Goal: Information Seeking & Learning: Compare options

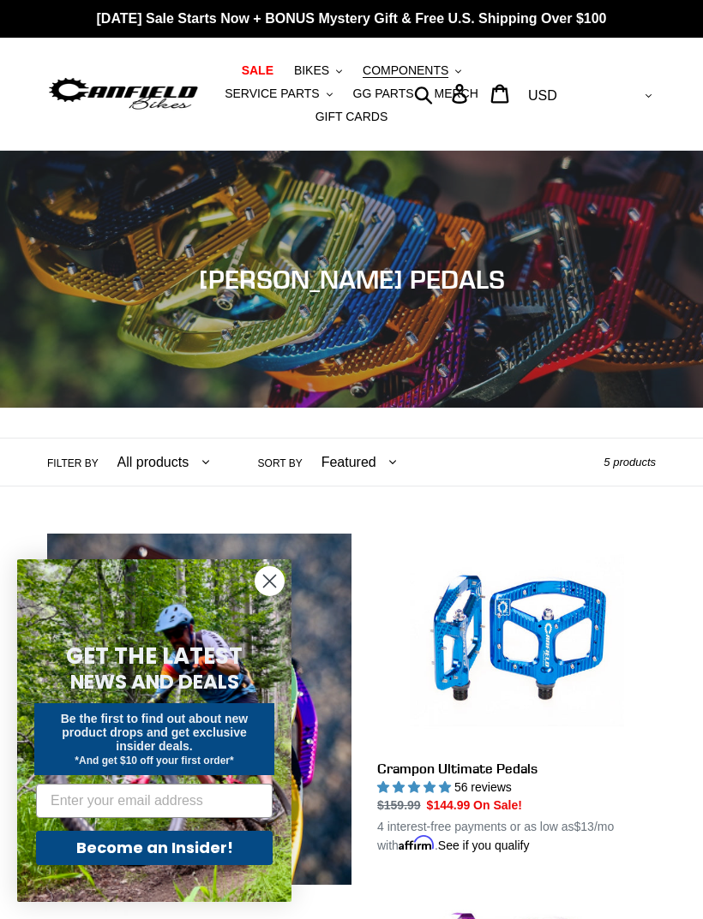
click at [266, 589] on circle "Close dialog" at bounding box center [269, 581] width 28 height 28
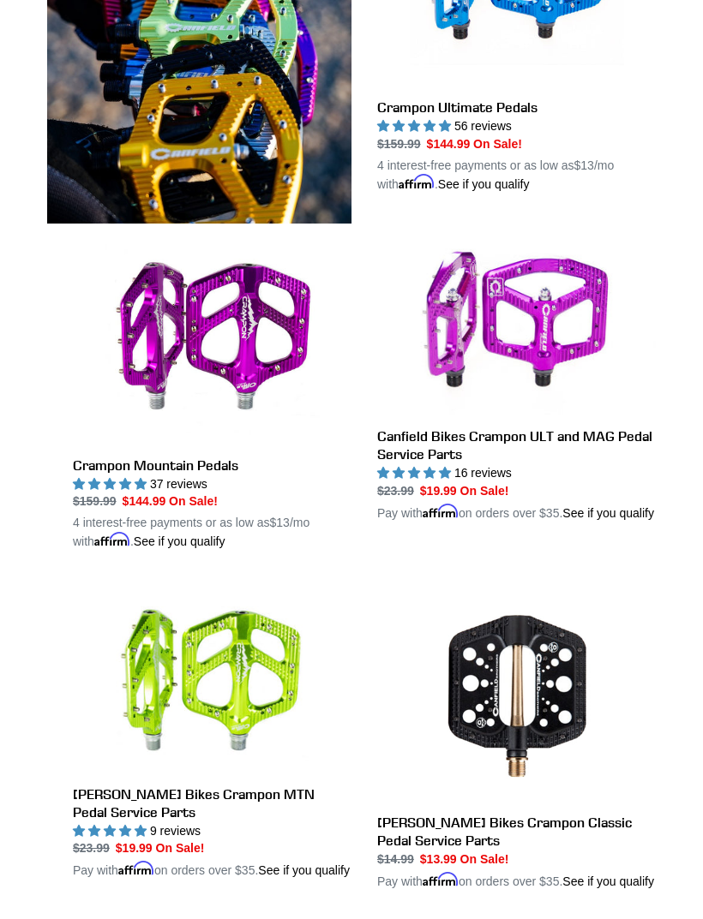
scroll to position [662, 0]
click at [116, 477] on link "Crampon Mountain Pedals" at bounding box center [212, 391] width 278 height 321
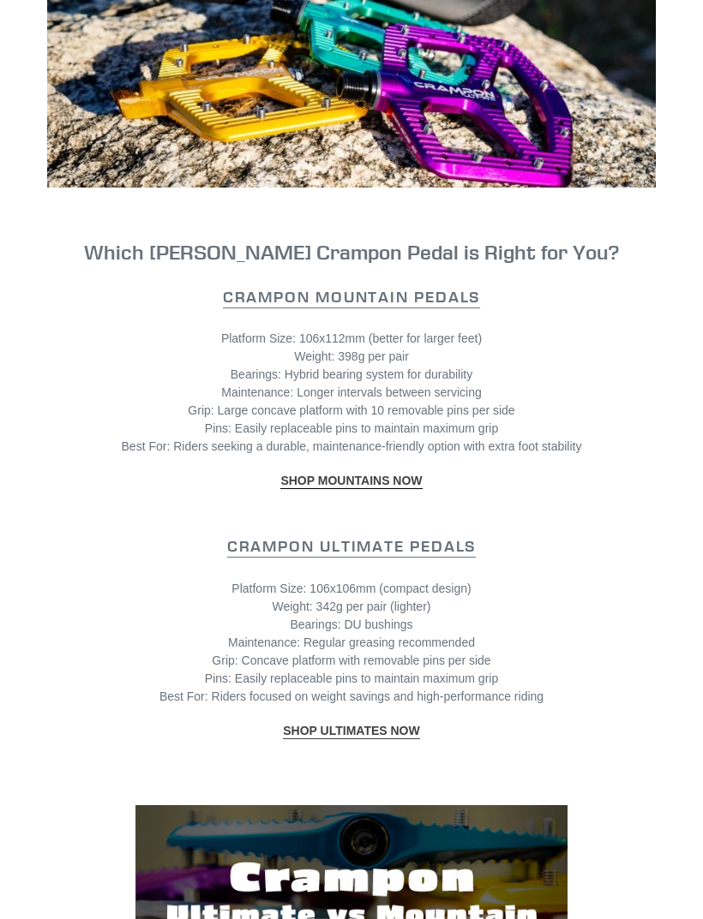
scroll to position [2076, 0]
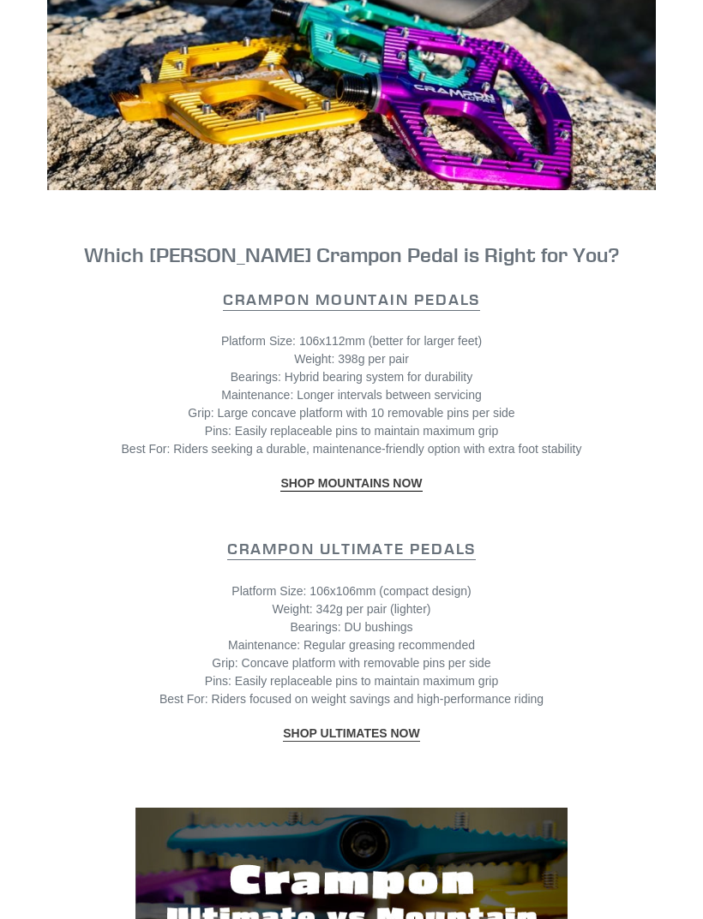
click at [289, 492] on link "SHOP MOUNTAINS NOW" at bounding box center [350, 483] width 141 height 15
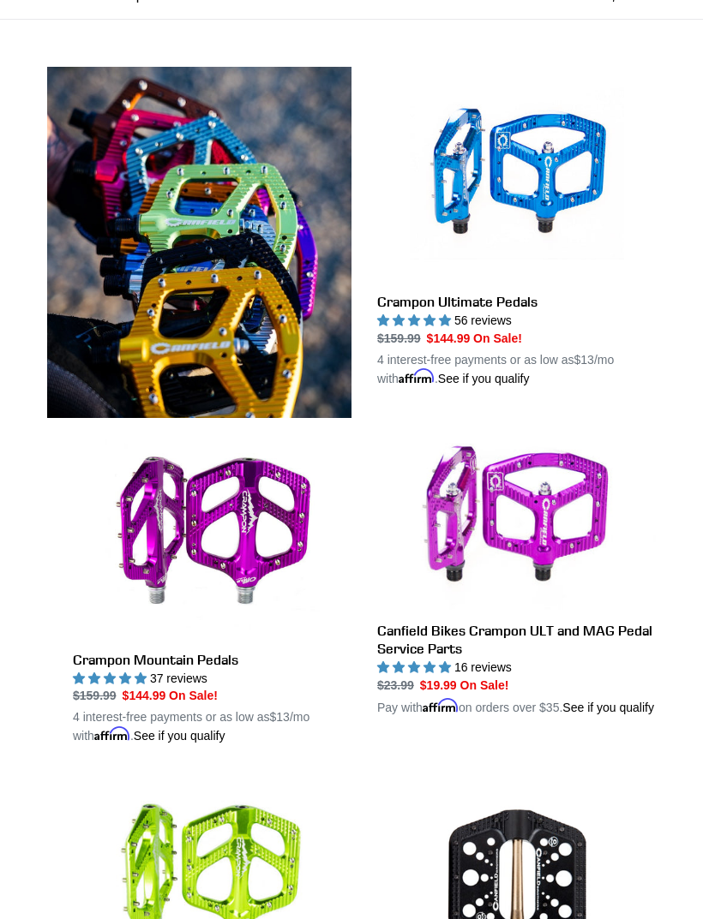
scroll to position [467, 0]
click at [148, 563] on link "Crampon Mountain Pedals" at bounding box center [212, 585] width 278 height 321
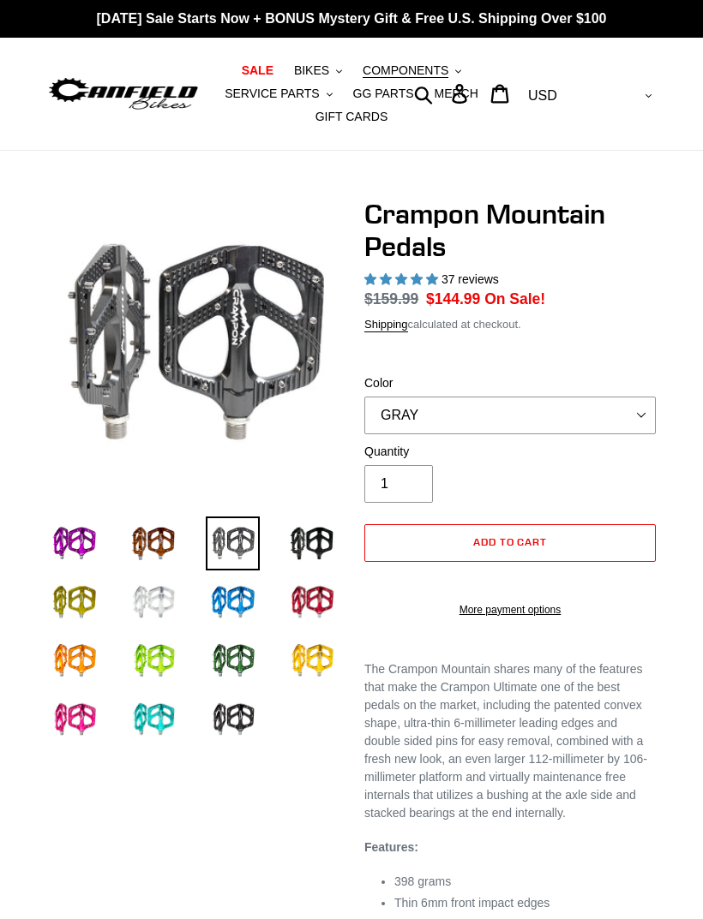
select select "highest-rating"
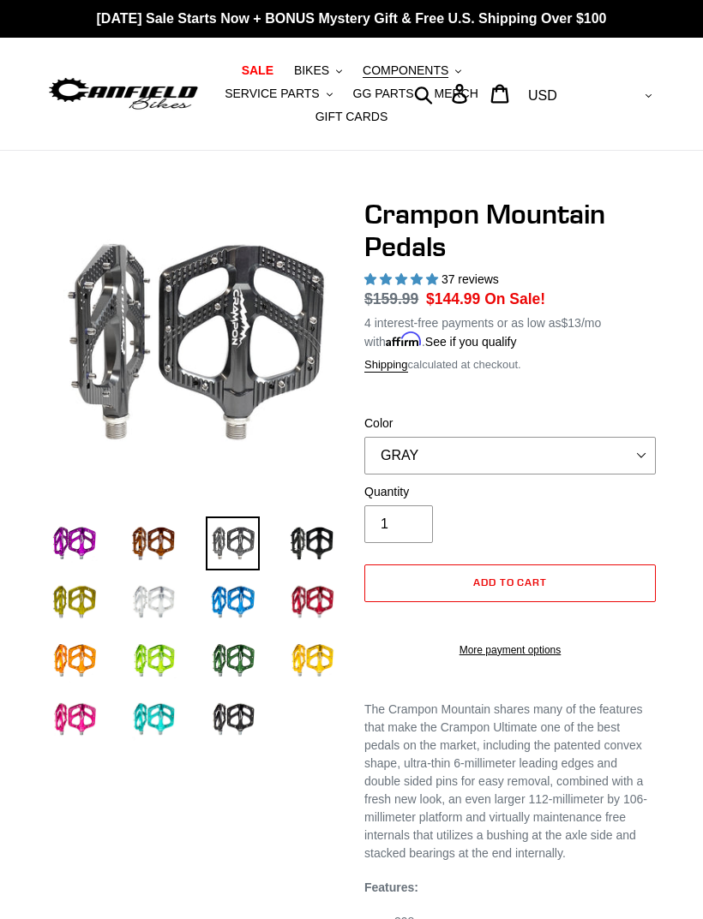
click at [308, 551] on img at bounding box center [312, 544] width 54 height 54
select select "STEALTH - Sold out"
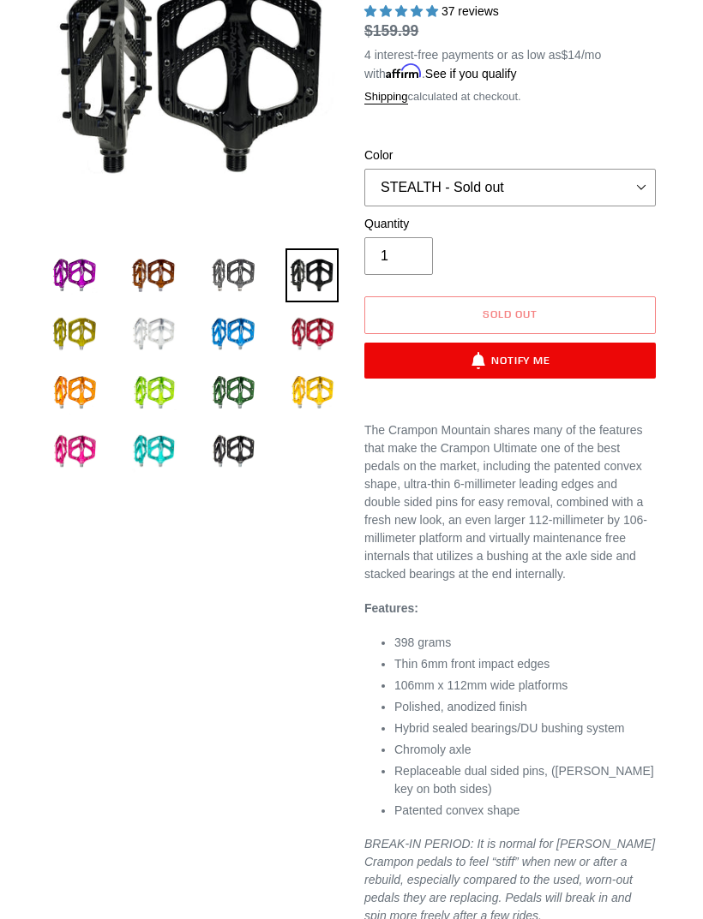
scroll to position [269, 0]
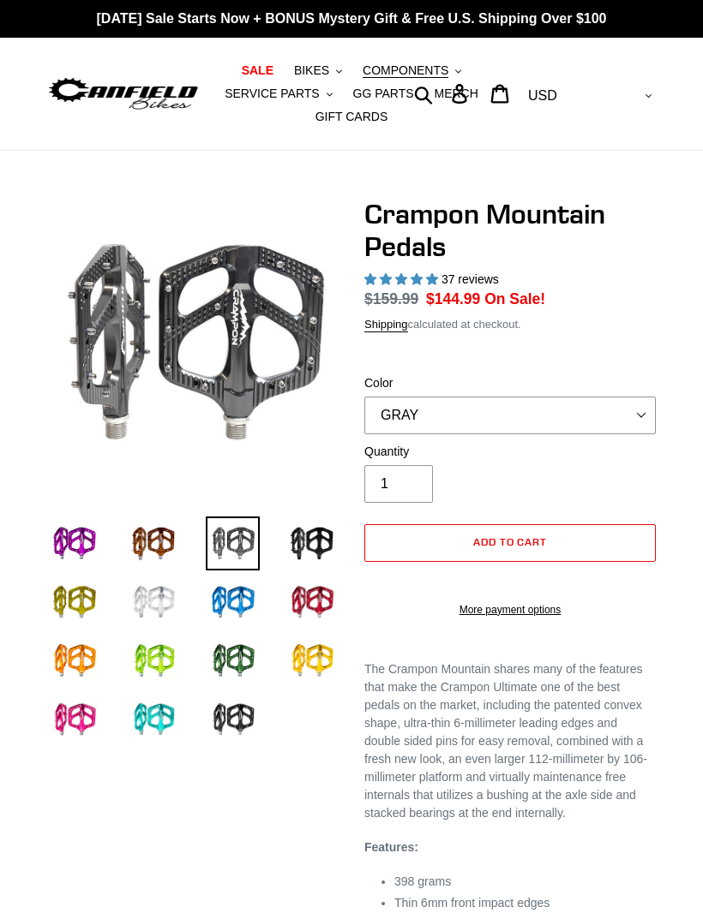
select select "highest-rating"
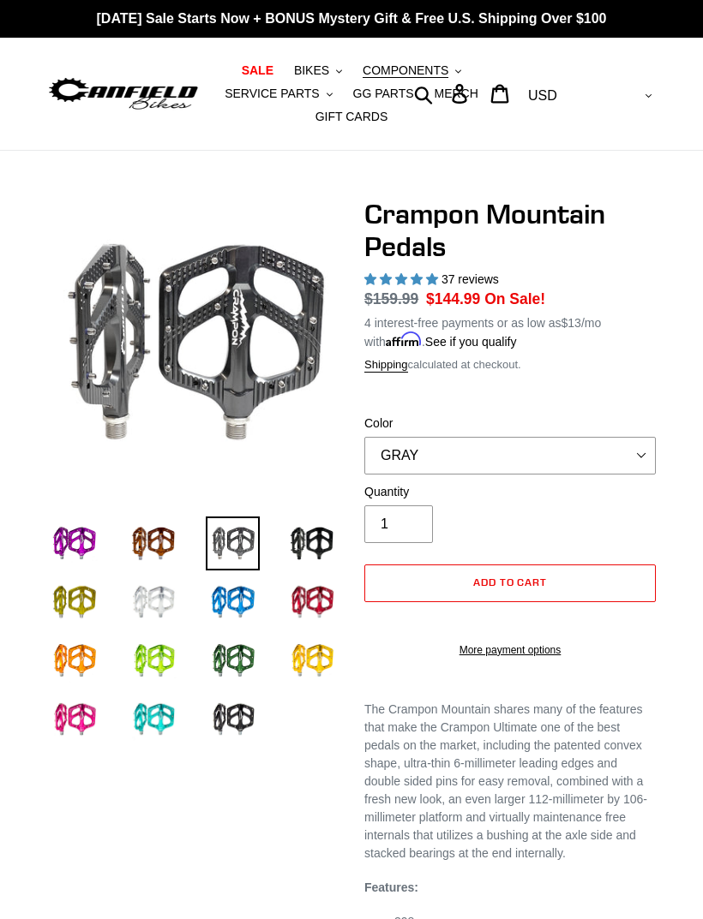
click at [310, 552] on img at bounding box center [312, 544] width 54 height 54
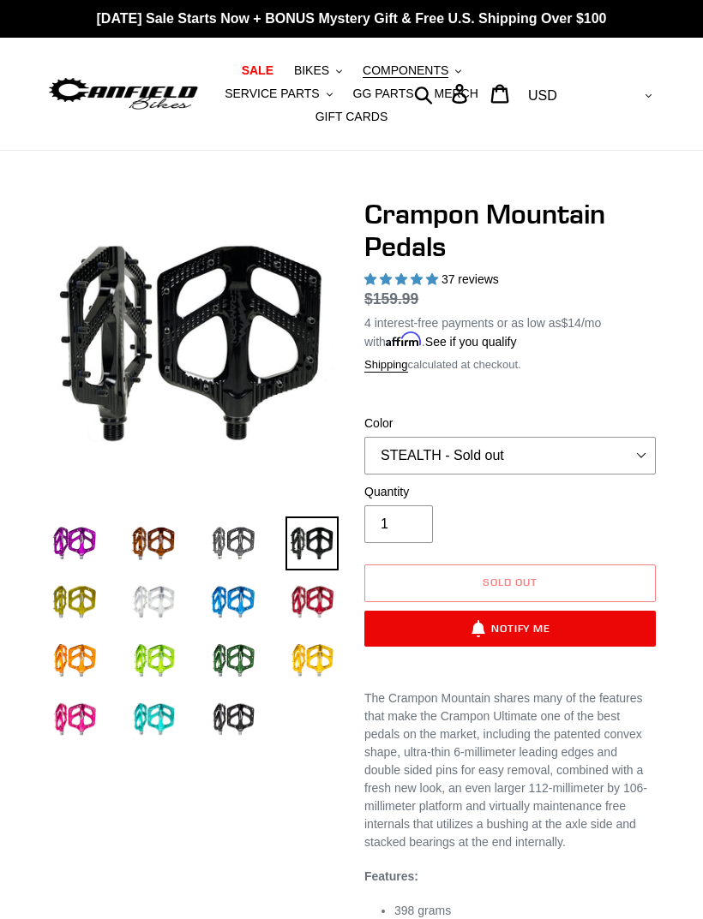
click at [222, 703] on img at bounding box center [233, 720] width 54 height 54
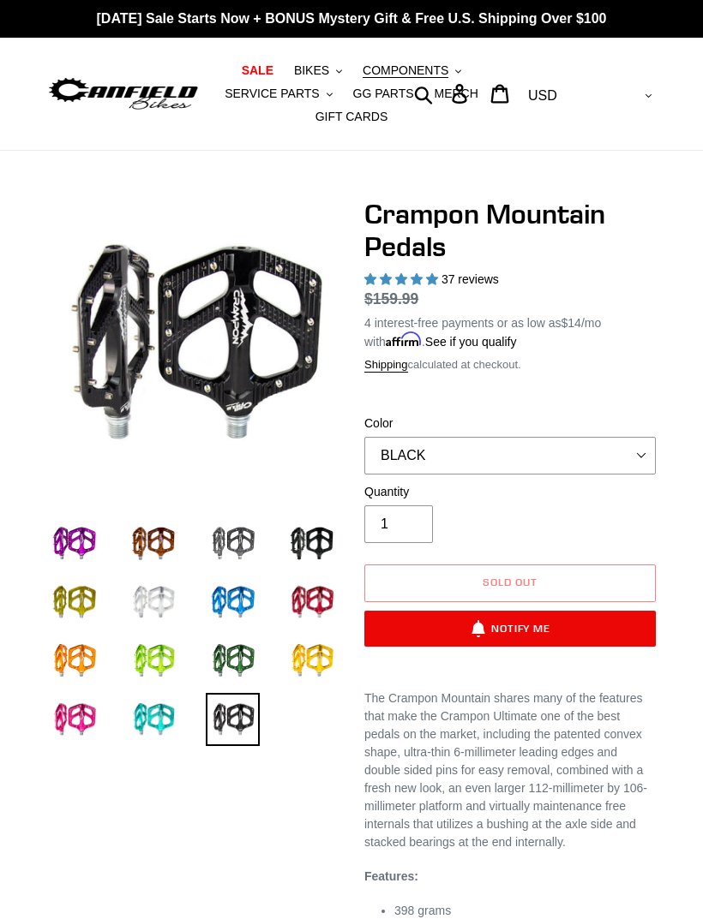
click at [155, 597] on img at bounding box center [154, 603] width 54 height 54
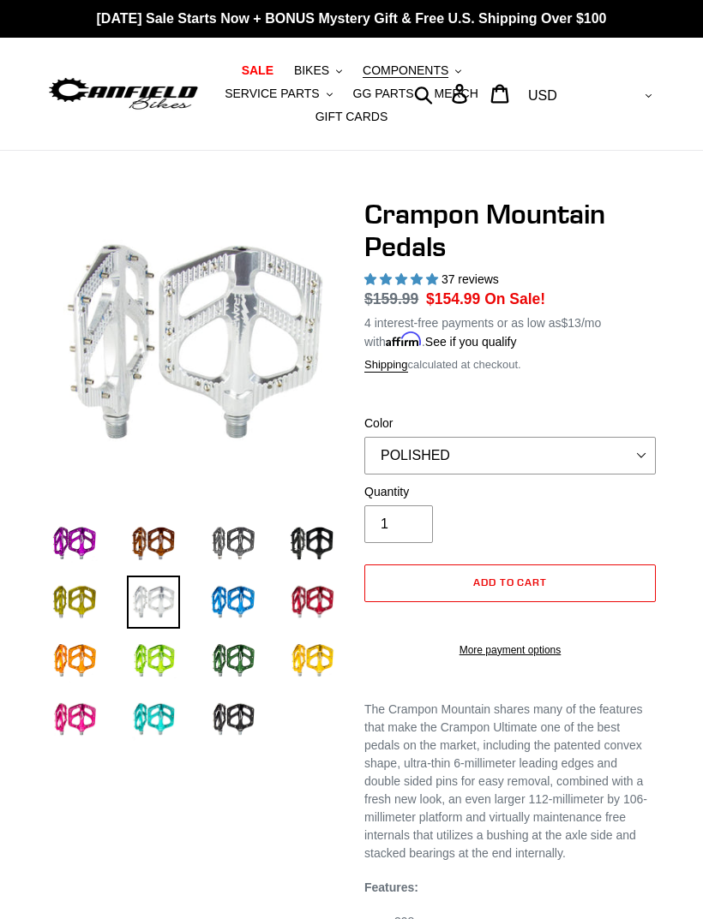
click at [235, 718] on img at bounding box center [233, 720] width 54 height 54
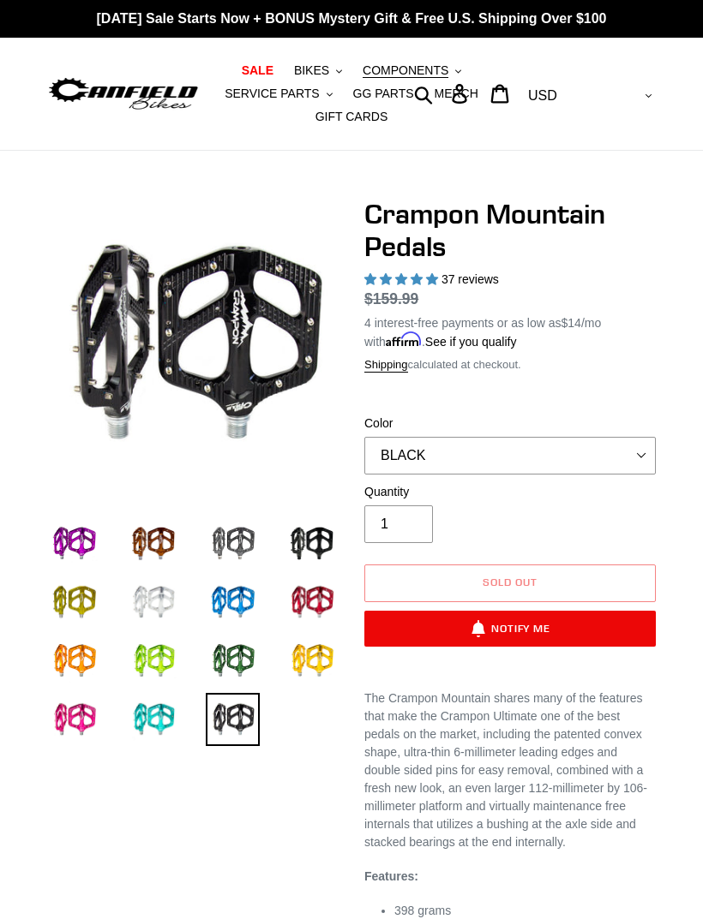
click at [314, 556] on img at bounding box center [312, 544] width 54 height 54
select select "STEALTH - Sold out"
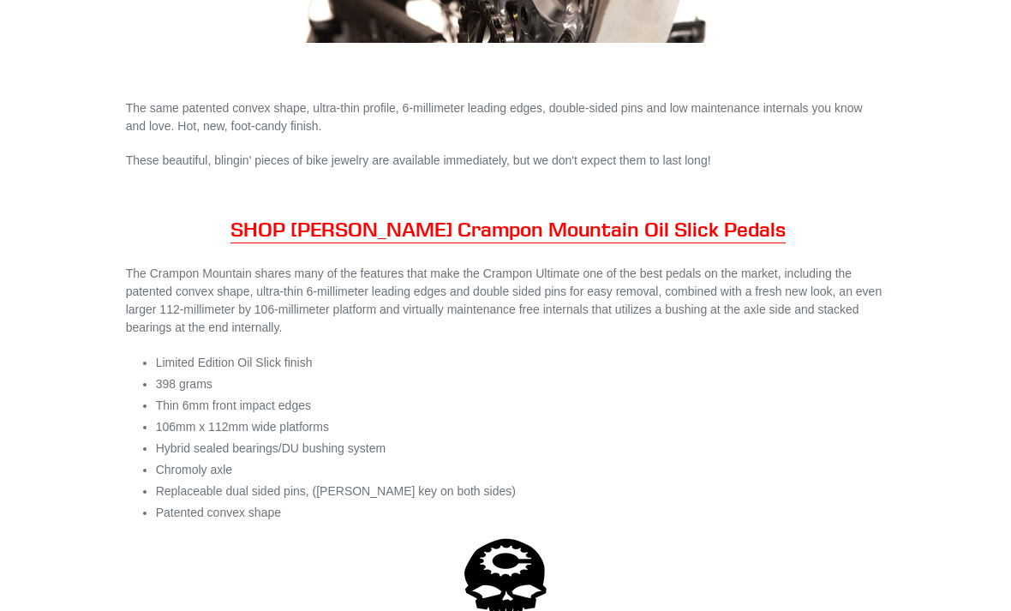
scroll to position [1236, 0]
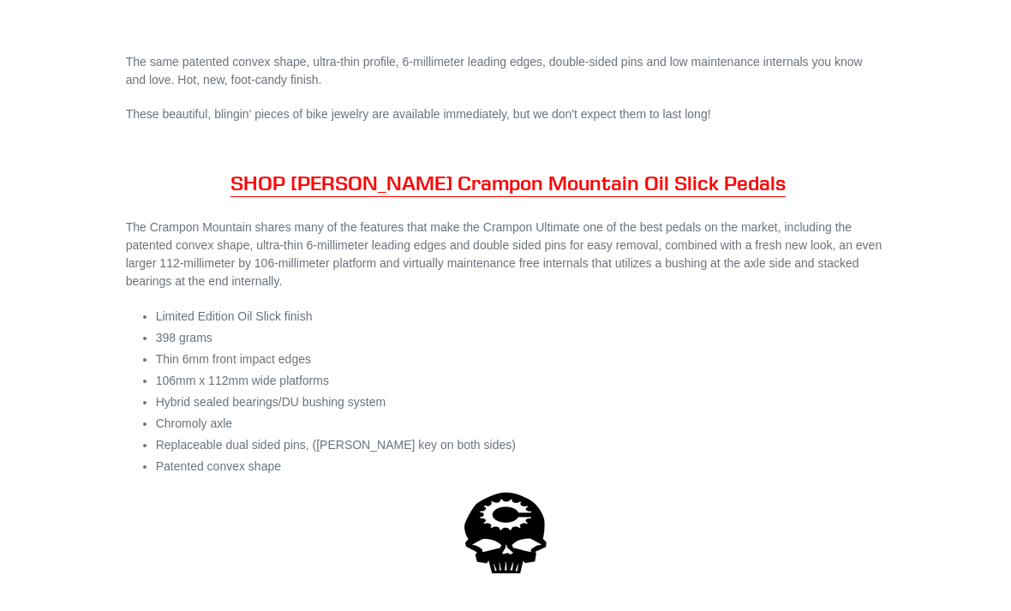
click at [332, 176] on link "SHOP [PERSON_NAME] Crampon Mountain Oil Slick Pedals" at bounding box center [508, 184] width 555 height 27
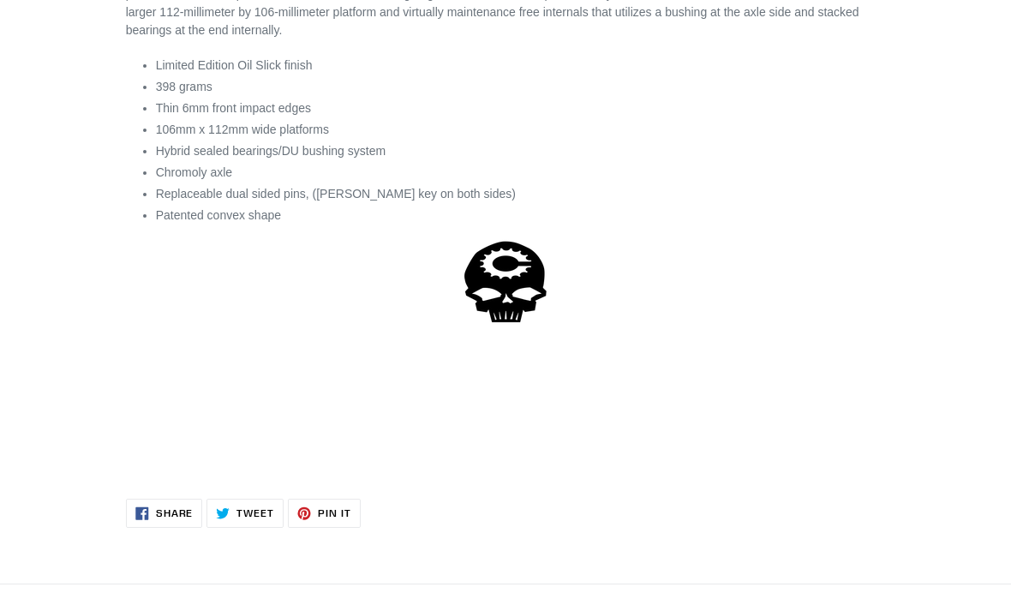
scroll to position [1521, 0]
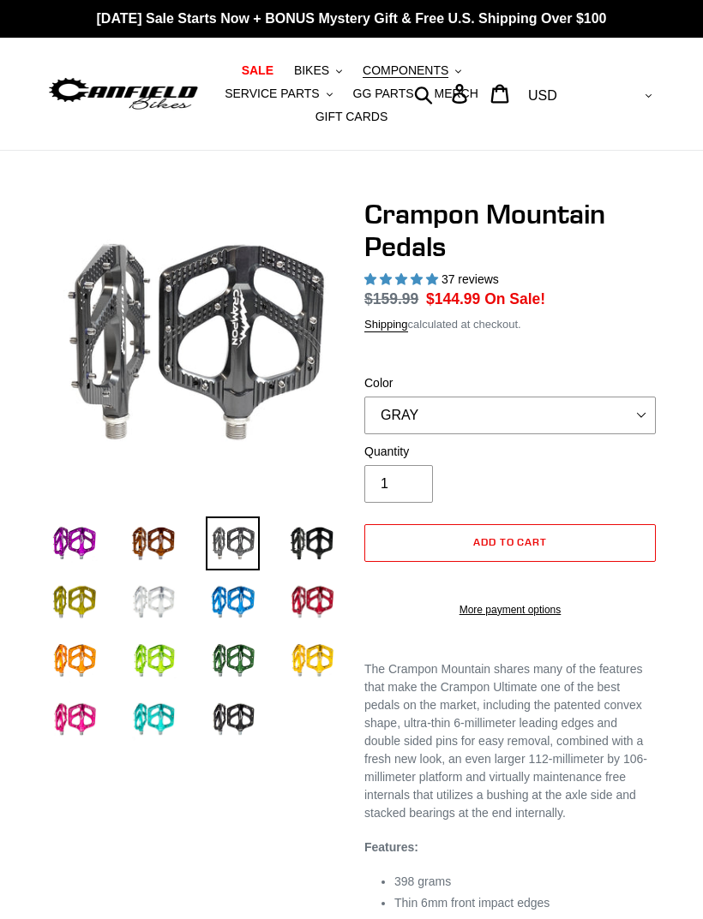
select select "highest-rating"
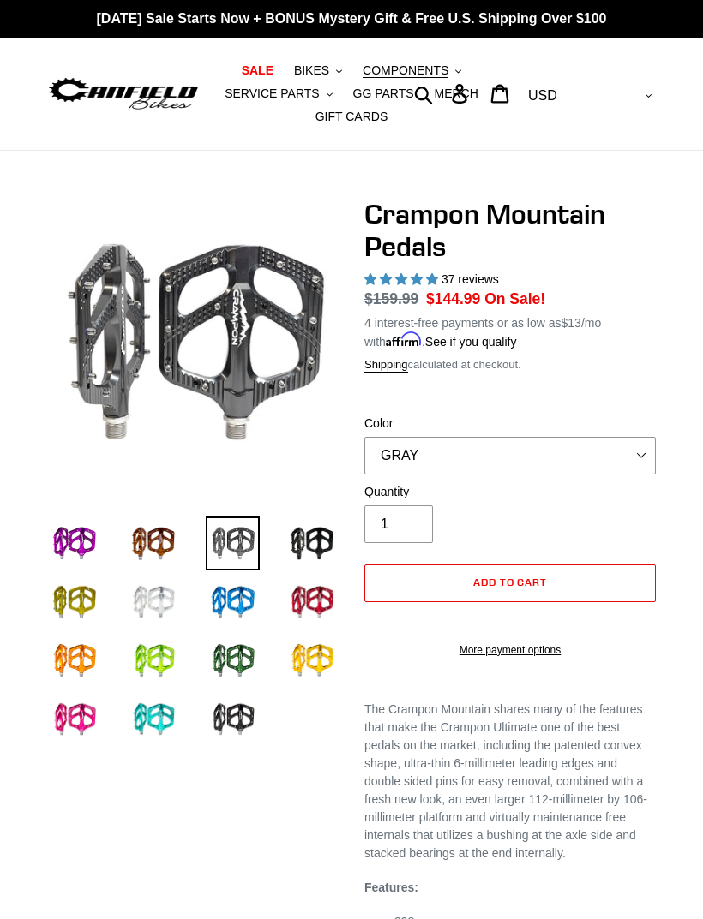
click at [310, 552] on img at bounding box center [312, 544] width 54 height 54
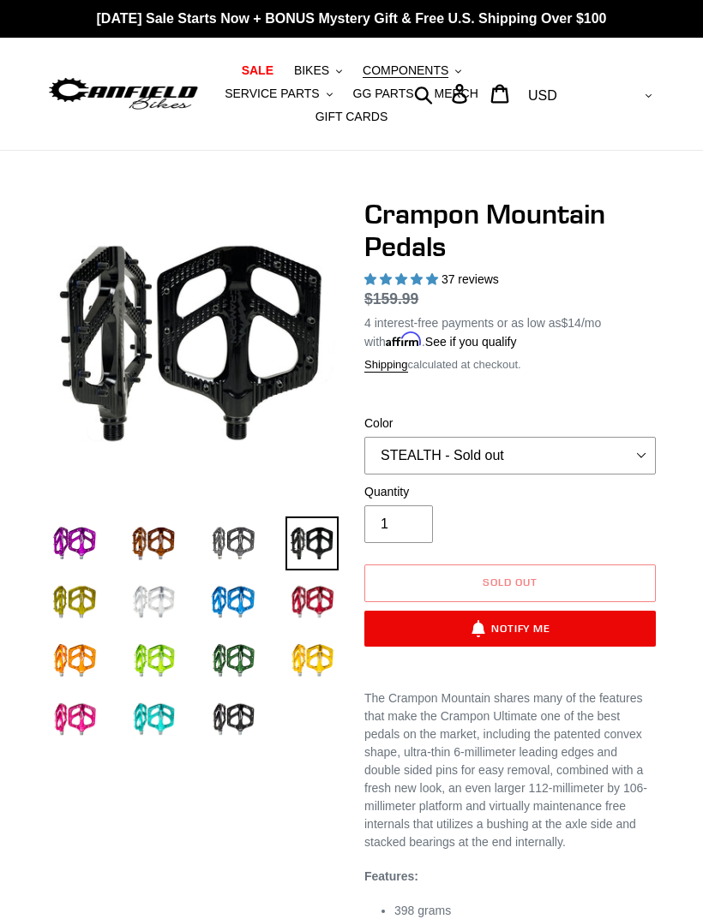
click at [72, 710] on img at bounding box center [74, 720] width 54 height 54
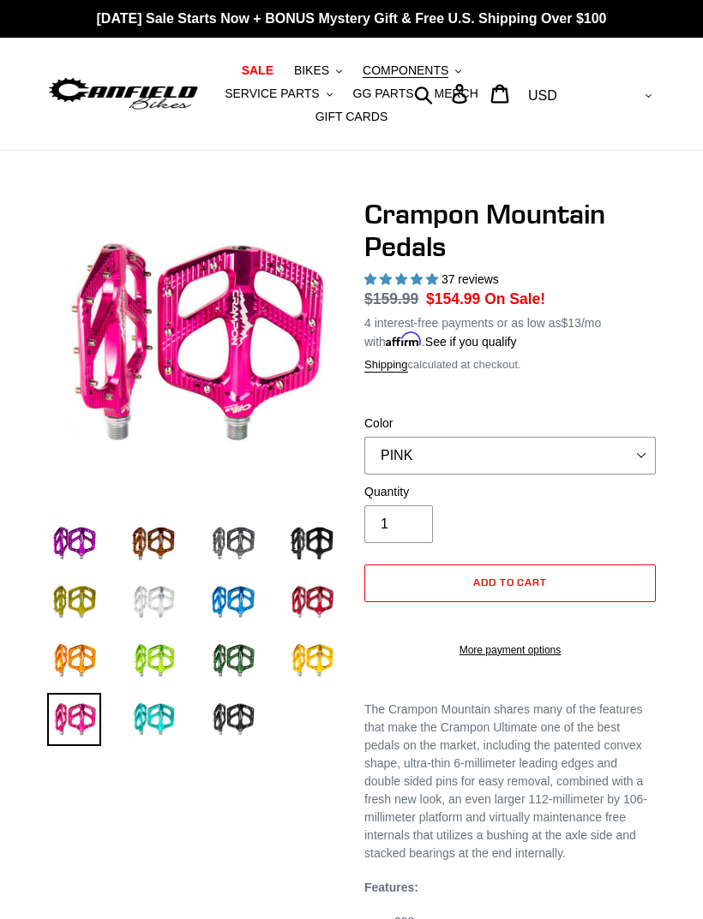
click at [62, 536] on img at bounding box center [74, 544] width 54 height 54
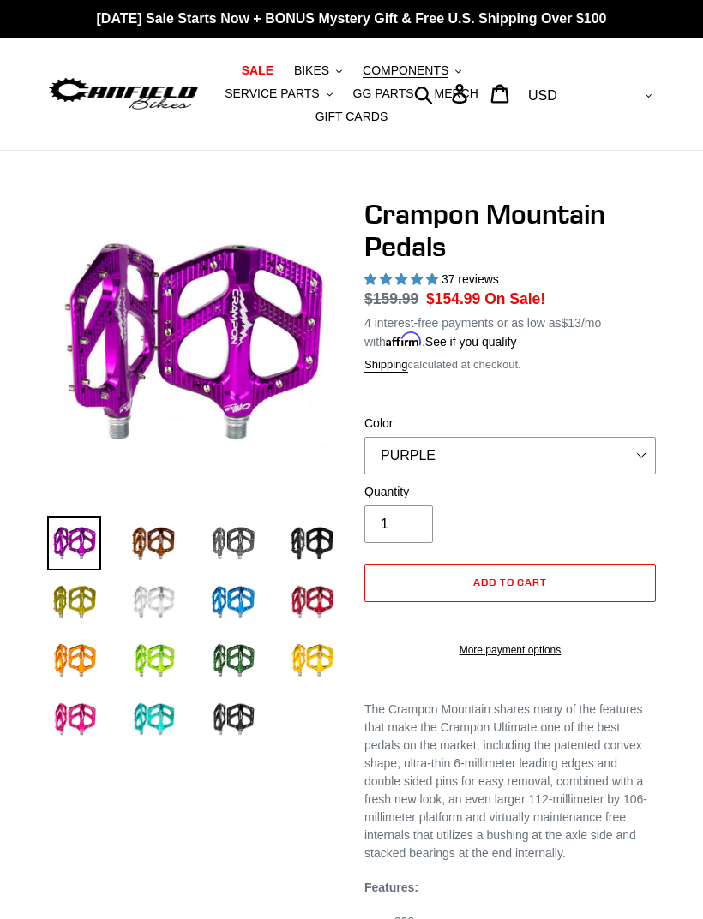
click at [159, 545] on img at bounding box center [154, 544] width 54 height 54
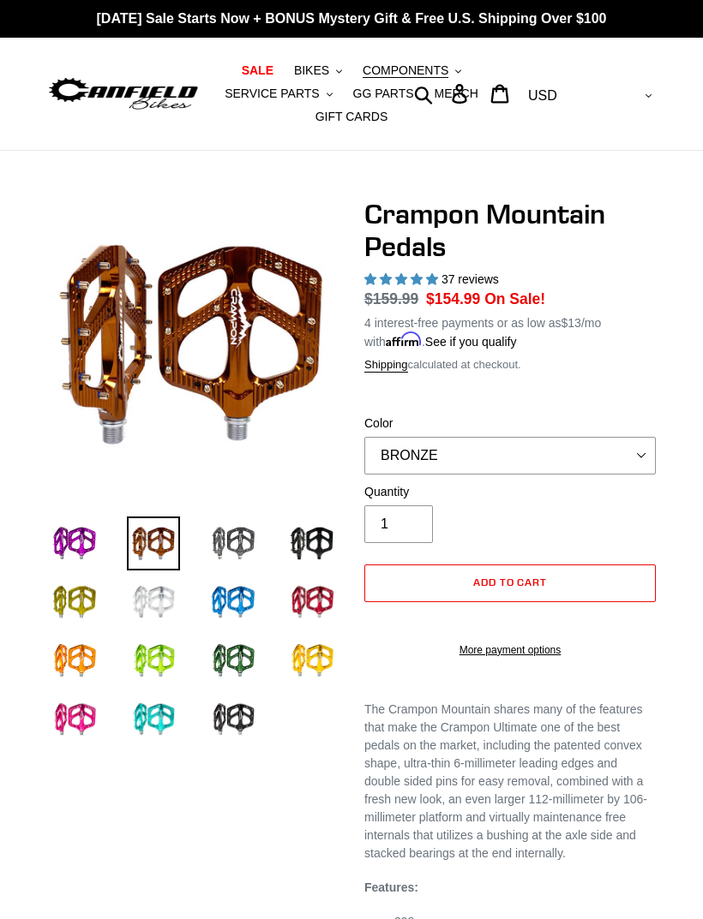
click at [140, 601] on img at bounding box center [154, 603] width 54 height 54
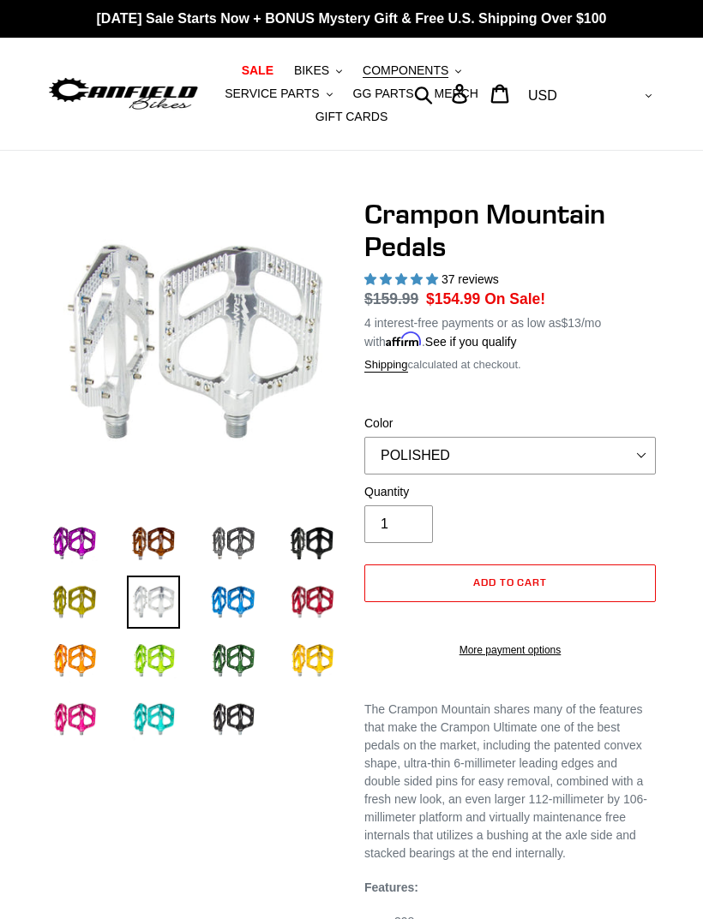
click at [235, 554] on img at bounding box center [233, 544] width 54 height 54
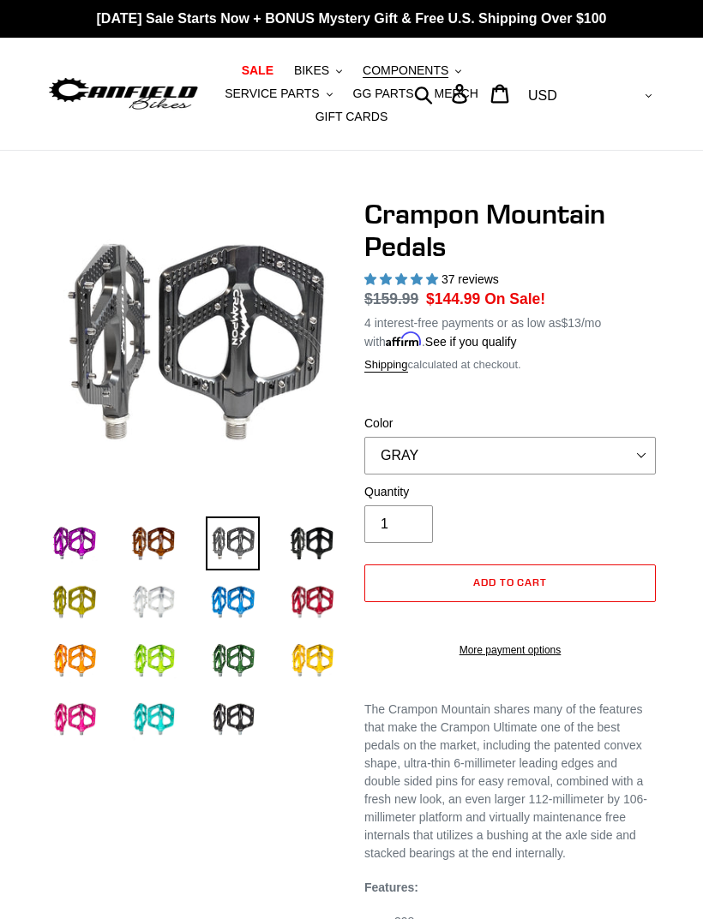
click at [231, 718] on img at bounding box center [233, 720] width 54 height 54
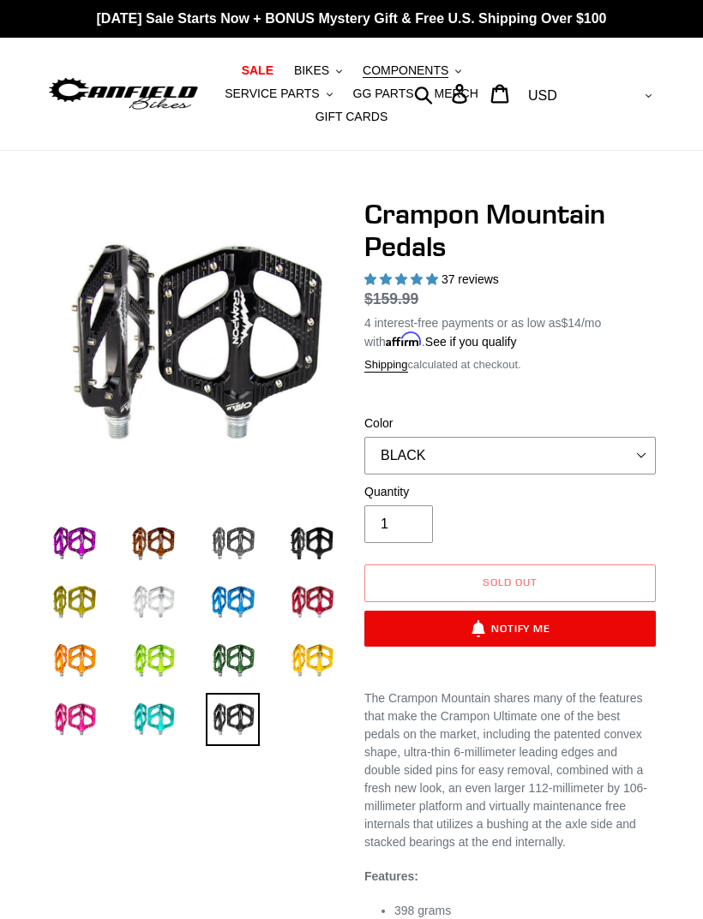
click at [239, 533] on img at bounding box center [233, 544] width 54 height 54
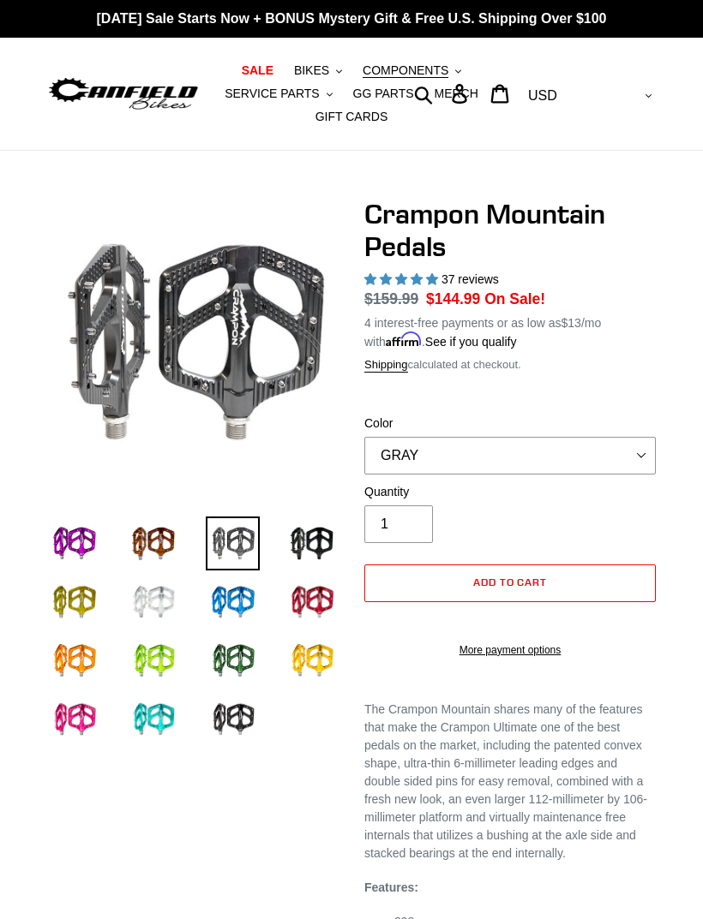
click at [75, 723] on img at bounding box center [74, 720] width 54 height 54
select select "PINK"
